Goal: Task Accomplishment & Management: Manage account settings

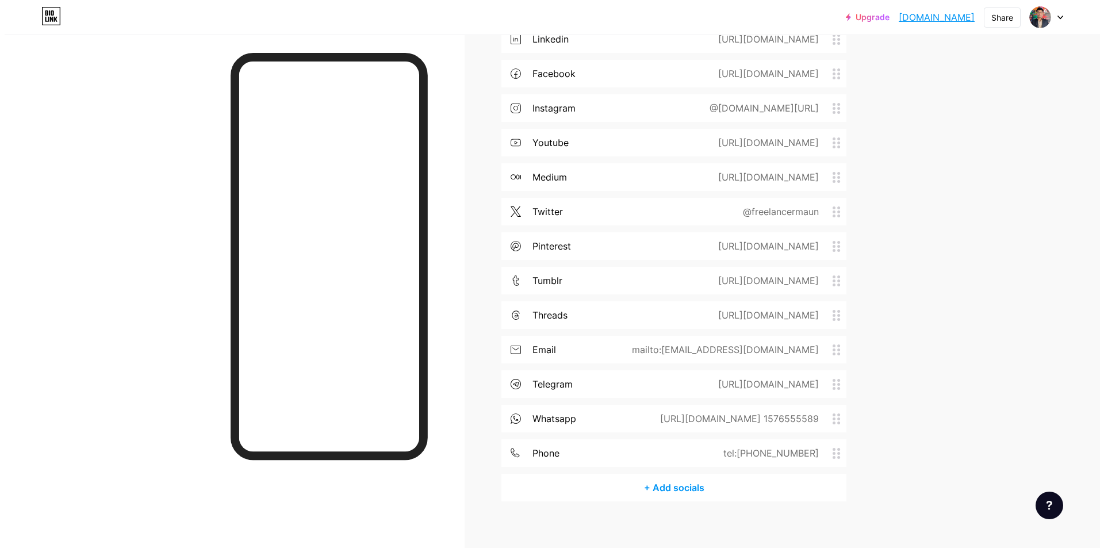
scroll to position [502, 0]
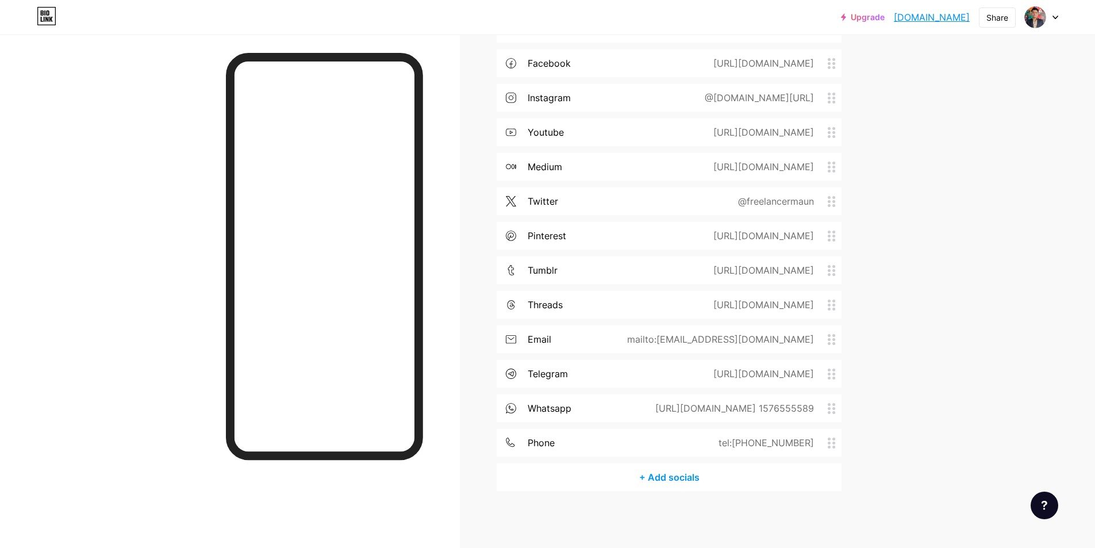
click at [658, 474] on div "+ Add socials" at bounding box center [669, 477] width 345 height 28
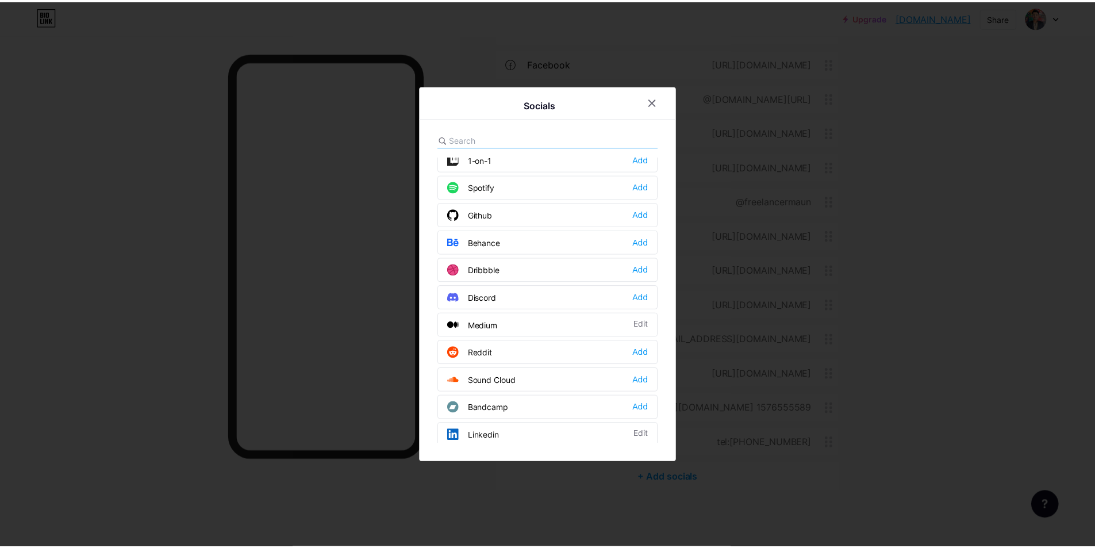
scroll to position [287, 0]
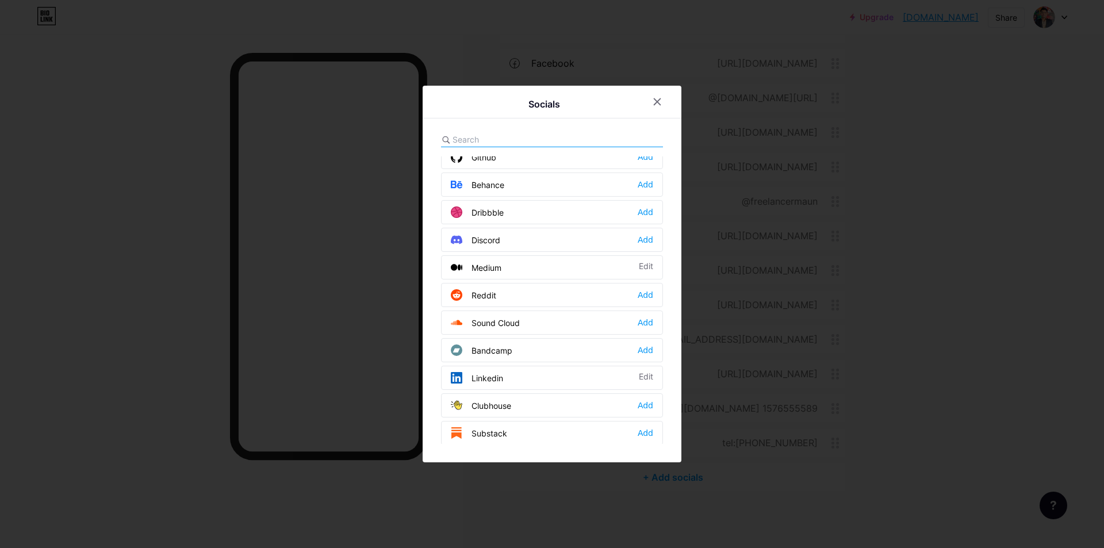
click at [504, 293] on div "Reddit Add" at bounding box center [552, 295] width 222 height 24
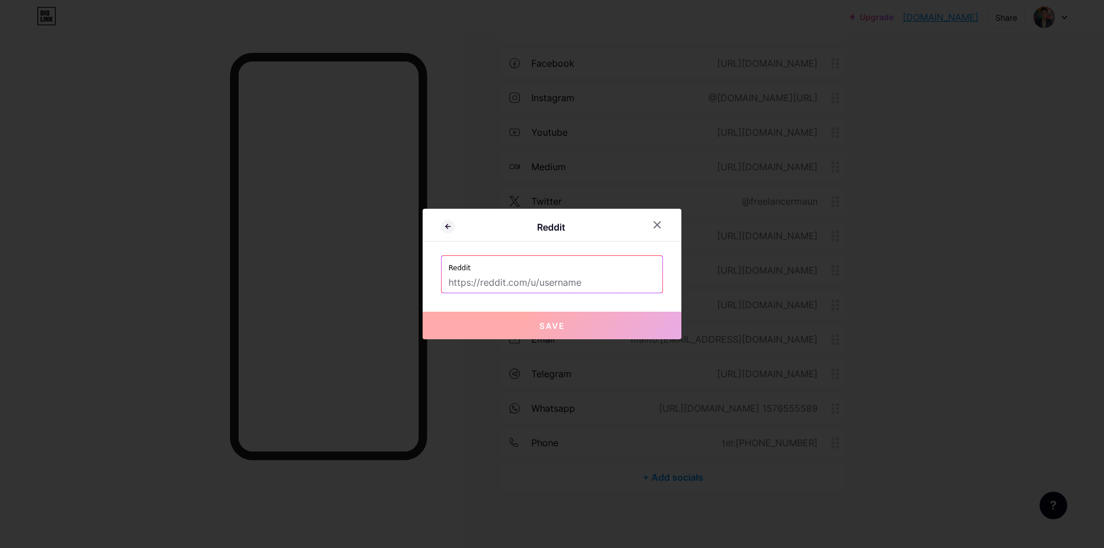
click at [524, 275] on input "text" at bounding box center [551, 283] width 207 height 20
paste input "[URL][DOMAIN_NAME]"
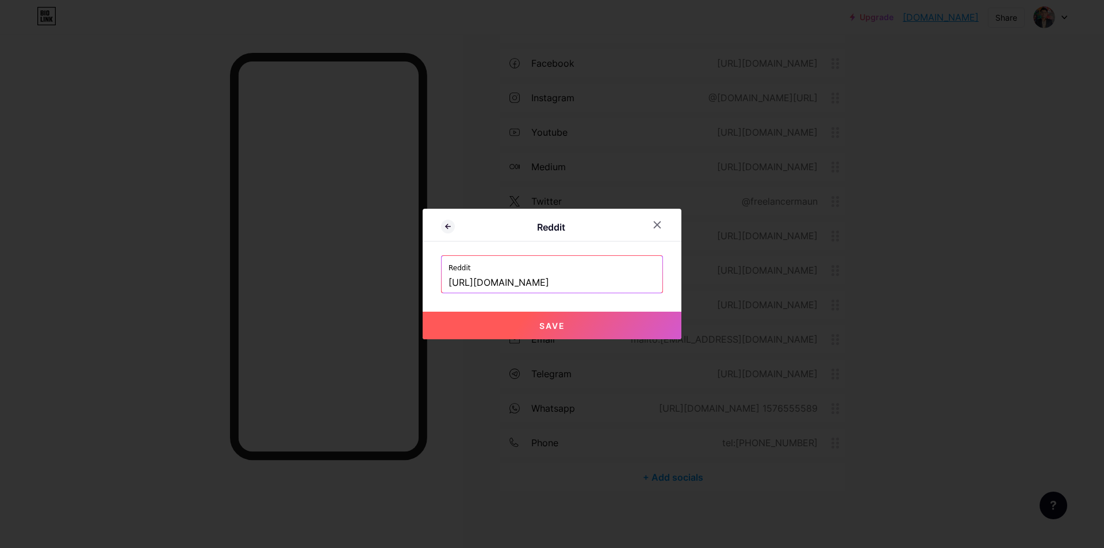
type input "[URL][DOMAIN_NAME]"
click at [549, 327] on span "Save" at bounding box center [552, 326] width 26 height 10
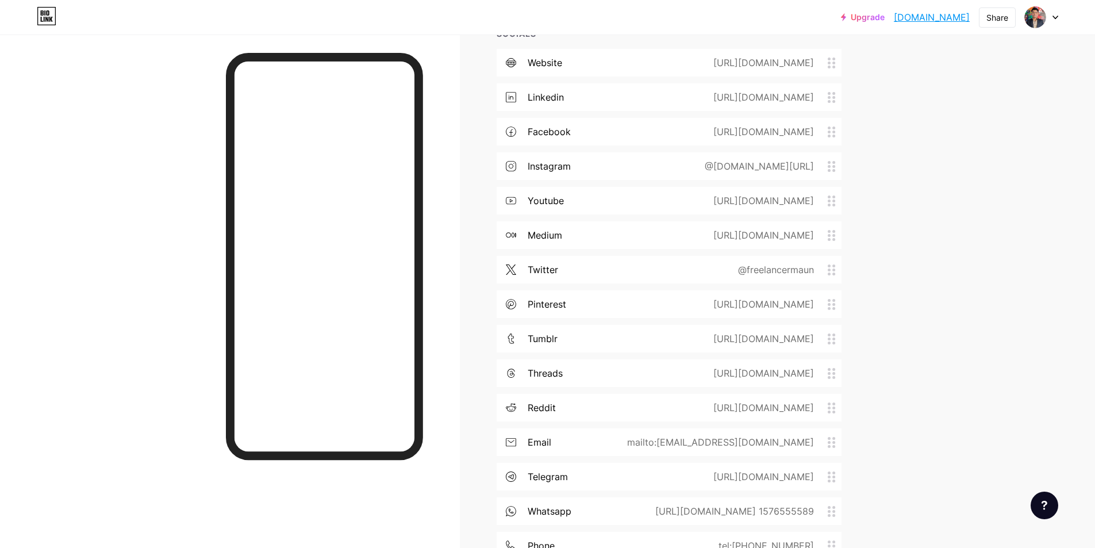
scroll to position [445, 0]
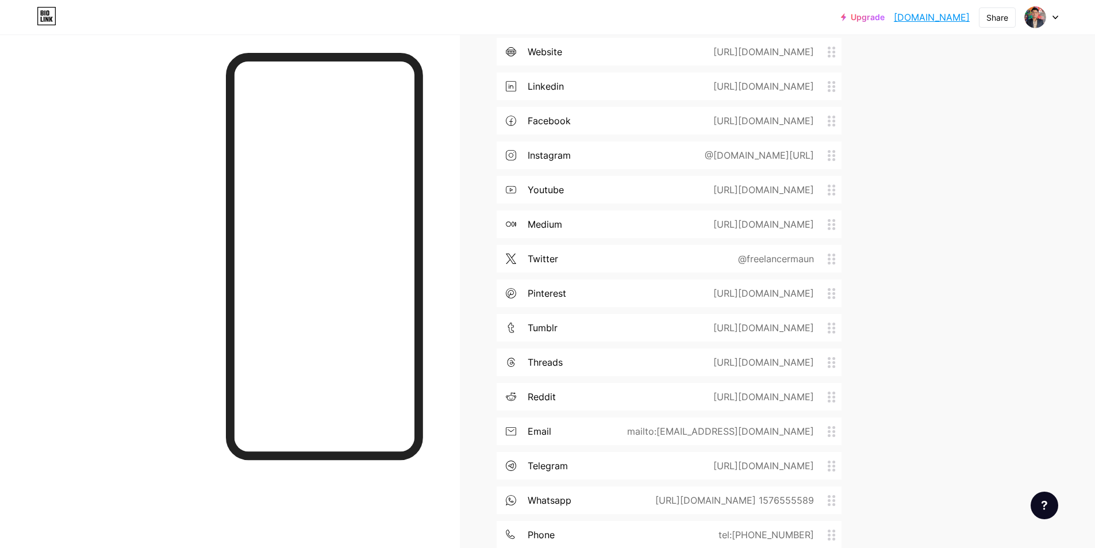
click at [920, 386] on div "Upgrade freelancermaun.... [DOMAIN_NAME] Share Switch accounts Freelancer Maun …" at bounding box center [547, 97] width 1095 height 1085
click at [181, 282] on div at bounding box center [230, 308] width 460 height 548
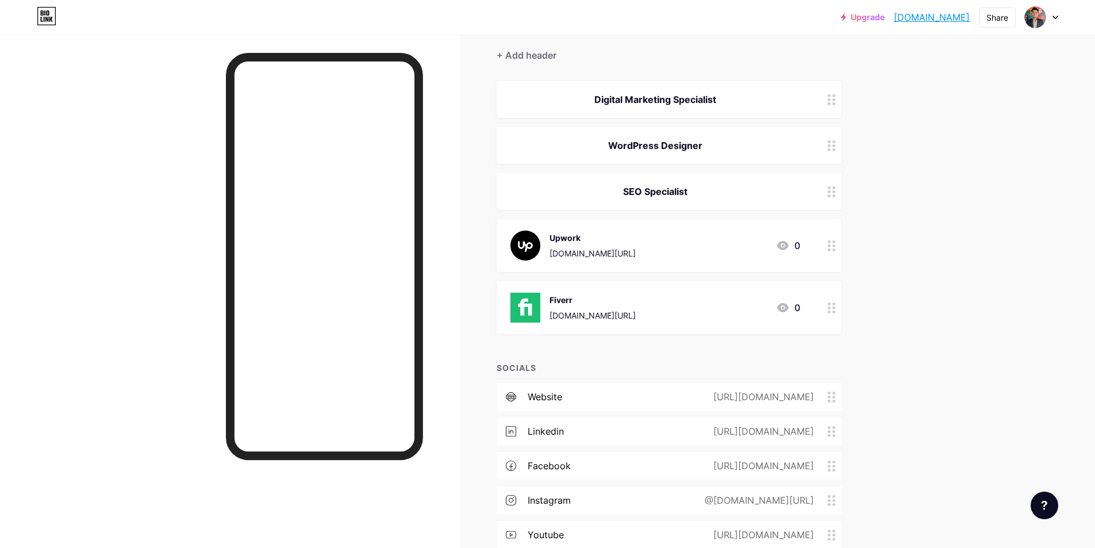
scroll to position [0, 0]
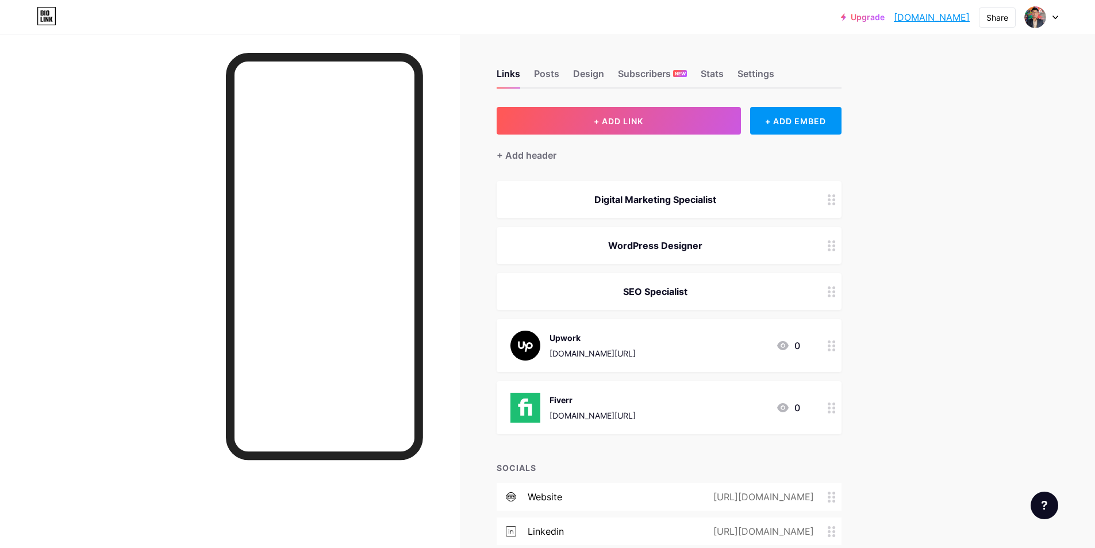
click at [940, 256] on div "Upgrade freelancermaun.... [DOMAIN_NAME] Share Switch accounts Freelancer Maun …" at bounding box center [547, 542] width 1095 height 1085
